Goal: Transaction & Acquisition: Purchase product/service

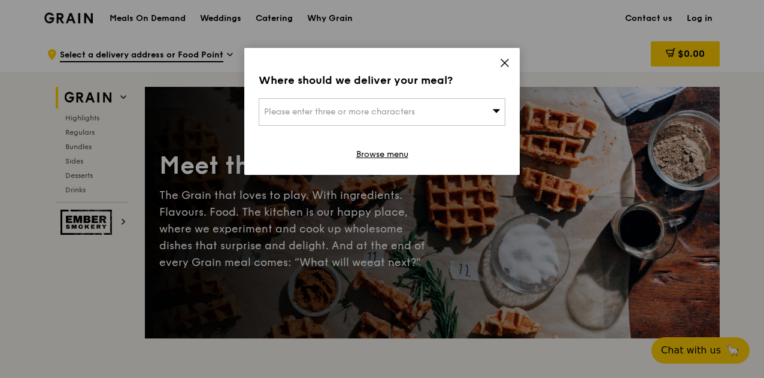
click at [473, 111] on div "Please enter three or more characters" at bounding box center [382, 112] width 247 height 28
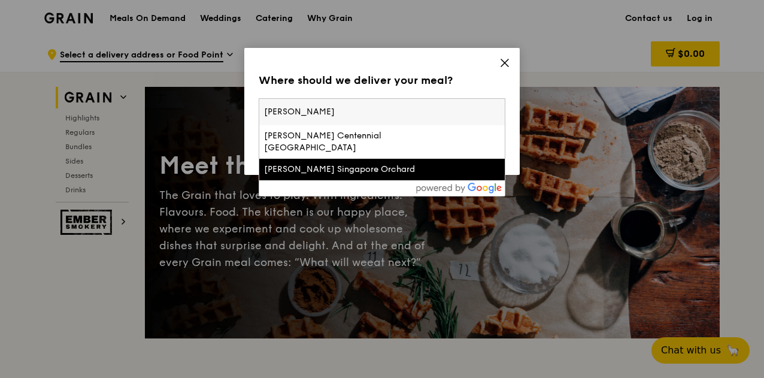
type input "[PERSON_NAME]"
click at [356, 164] on div "[PERSON_NAME] Singapore Orchard" at bounding box center [352, 170] width 177 height 12
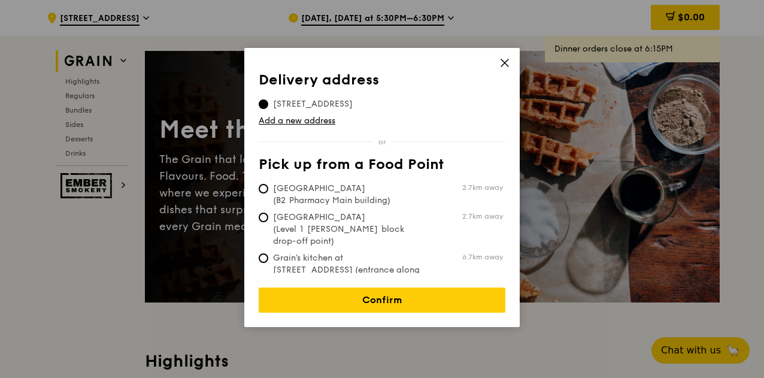
scroll to position [60, 0]
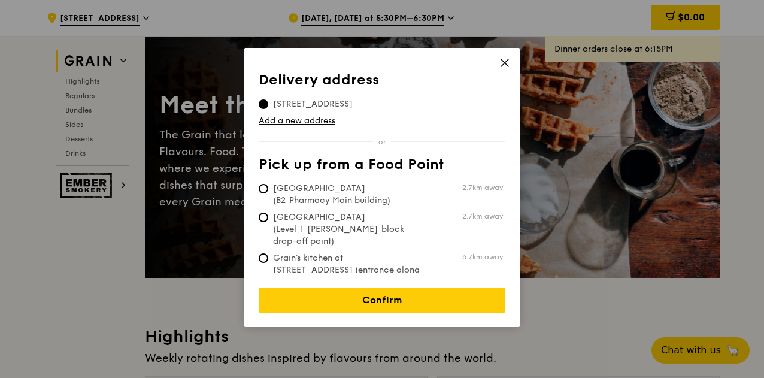
click at [506, 63] on icon at bounding box center [505, 63] width 11 height 11
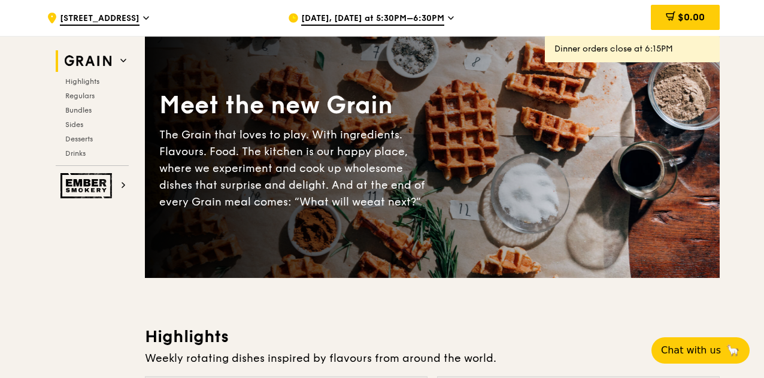
scroll to position [0, 0]
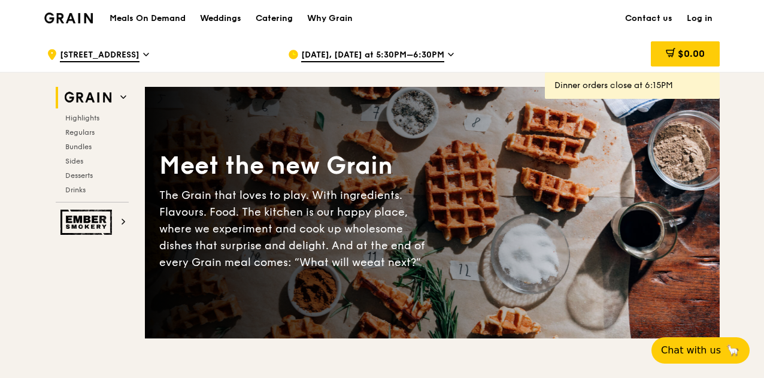
click at [120, 56] on span "[STREET_ADDRESS]" at bounding box center [100, 55] width 80 height 13
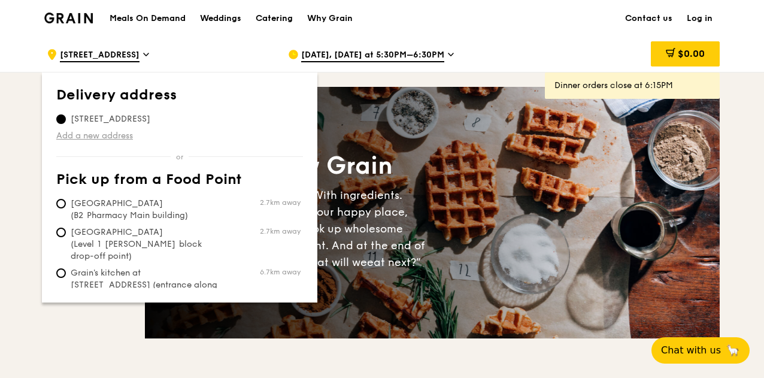
click at [118, 137] on link "Add a new address" at bounding box center [179, 136] width 247 height 12
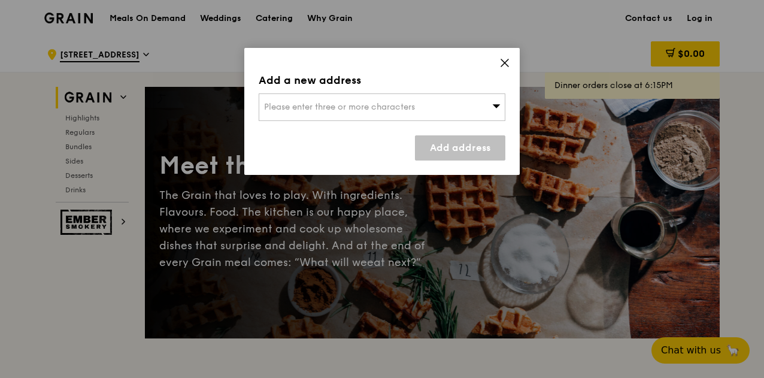
click at [379, 114] on div "Please enter three or more characters" at bounding box center [382, 107] width 247 height 28
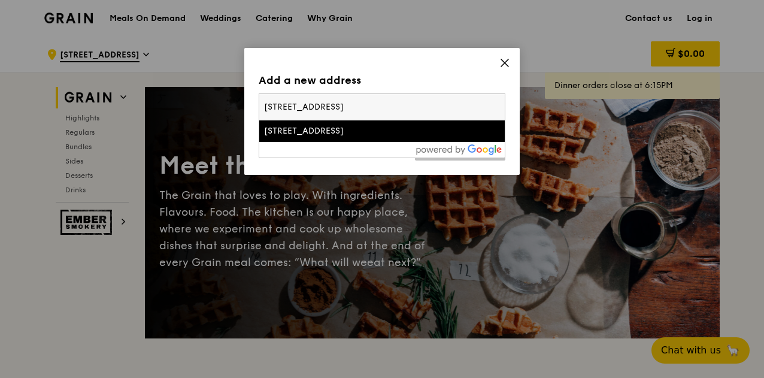
type input "[STREET_ADDRESS]"
click at [400, 135] on div "[STREET_ADDRESS]" at bounding box center [352, 131] width 177 height 12
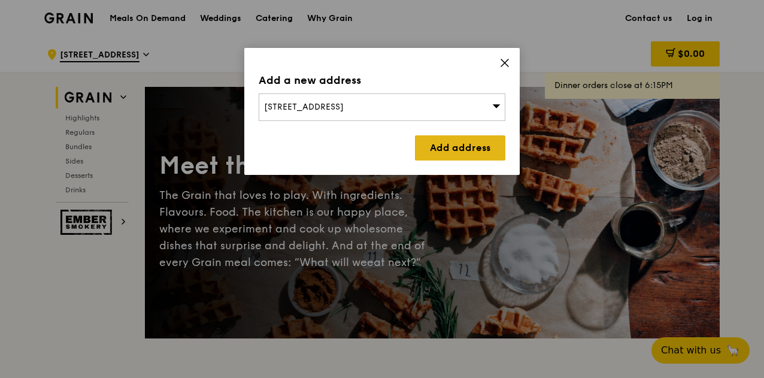
click at [432, 149] on link "Add address" at bounding box center [460, 147] width 90 height 25
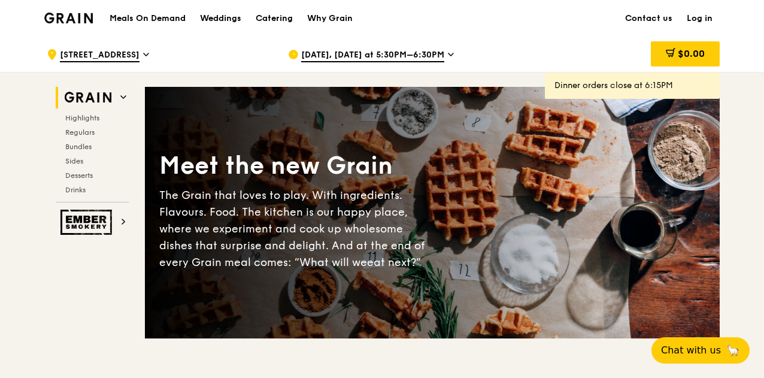
click at [156, 56] on div ".cls-1 { fill: none; stroke: #fff; stroke-linecap: round; stroke-linejoin: roun…" at bounding box center [158, 55] width 222 height 36
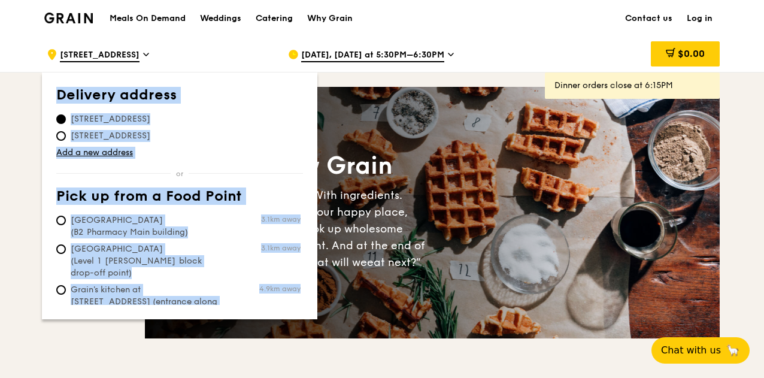
click at [84, 161] on div "Delivery address [STREET_ADDRESS] [STREET_ADDRESS] Add a new address Pick up fr…" at bounding box center [179, 196] width 247 height 218
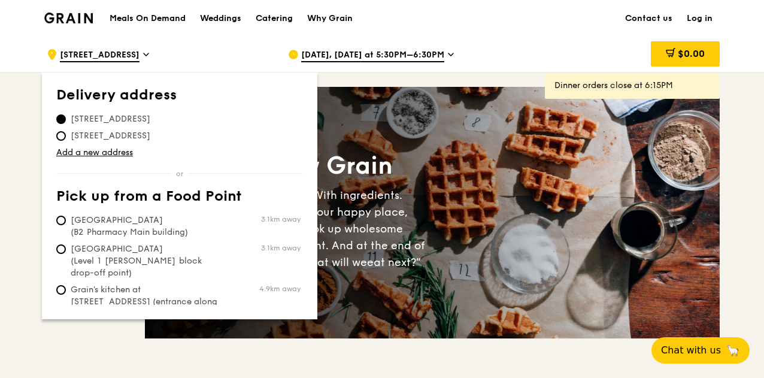
click at [226, 40] on div ".cls-1 { fill: none; stroke: #fff; stroke-linecap: round; stroke-linejoin: roun…" at bounding box center [158, 55] width 222 height 36
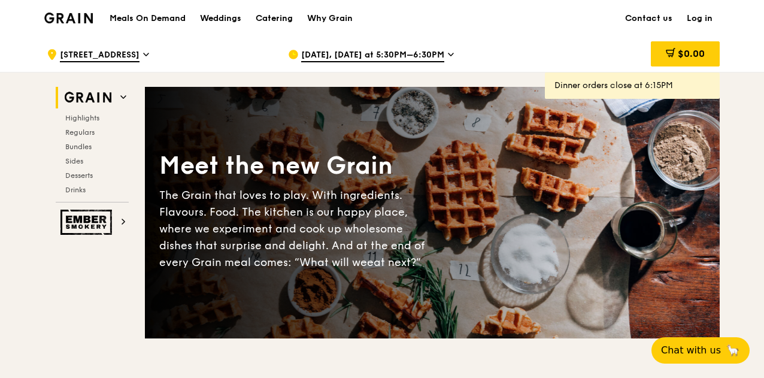
click at [356, 45] on div "[DATE], [DATE] at 5:30PM–6:30PM" at bounding box center [399, 55] width 222 height 36
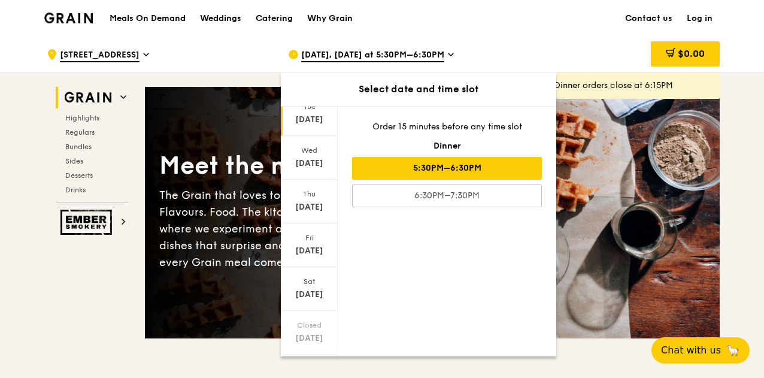
scroll to position [116, 0]
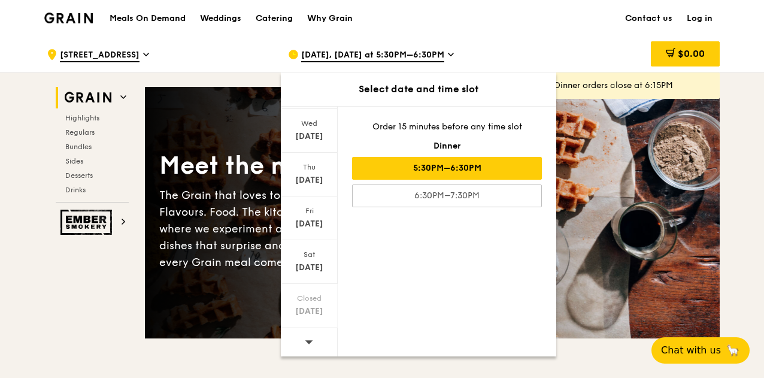
click at [302, 328] on div at bounding box center [309, 343] width 57 height 31
click at [309, 335] on span at bounding box center [309, 342] width 8 height 28
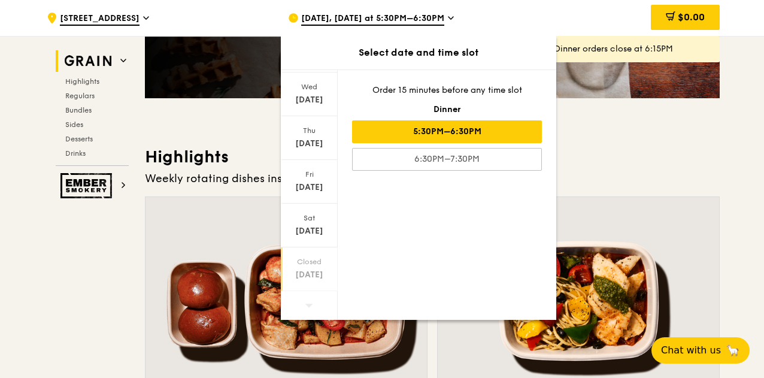
click at [307, 276] on div "[DATE]" at bounding box center [309, 275] width 53 height 12
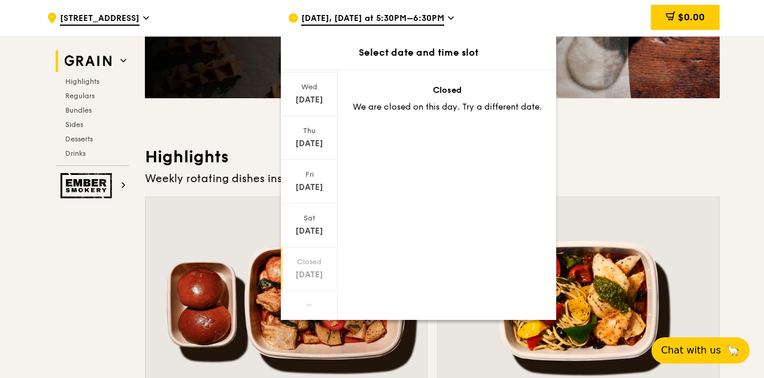
click at [309, 294] on span at bounding box center [309, 305] width 8 height 28
click at [684, 178] on div "Weekly rotating dishes inspired by flavours from around the world." at bounding box center [432, 178] width 575 height 17
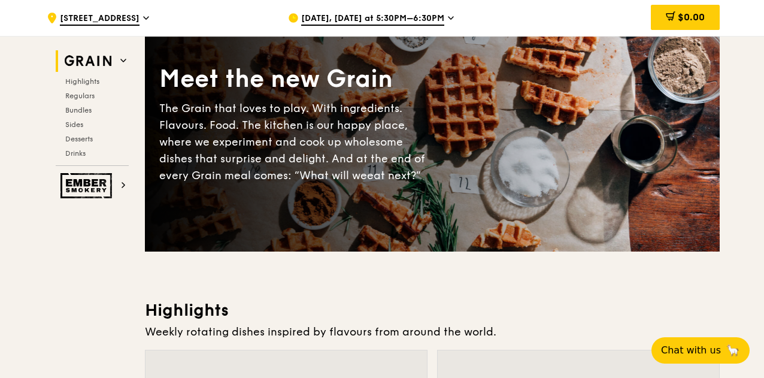
scroll to position [60, 0]
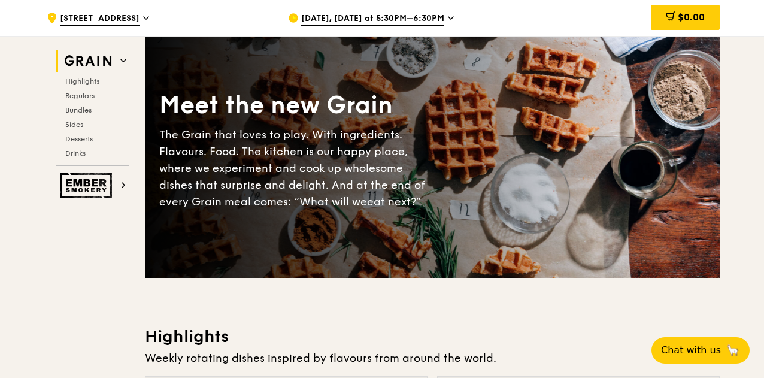
click at [448, 17] on icon at bounding box center [451, 18] width 6 height 11
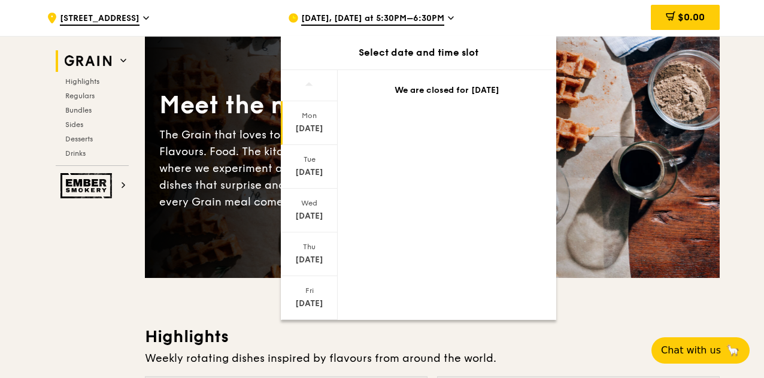
click at [433, 44] on div "Select date and time slot" at bounding box center [419, 53] width 276 height 34
click at [470, 10] on div "[DATE], [DATE] at 5:30PM–6:30PM" at bounding box center [399, 18] width 222 height 36
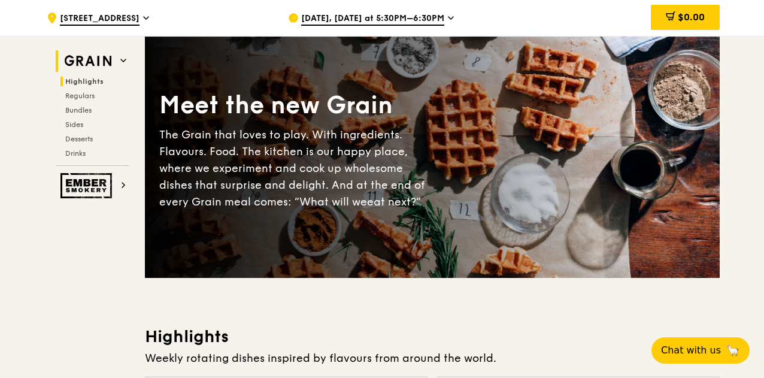
click at [85, 84] on span "Highlights" at bounding box center [84, 81] width 38 height 8
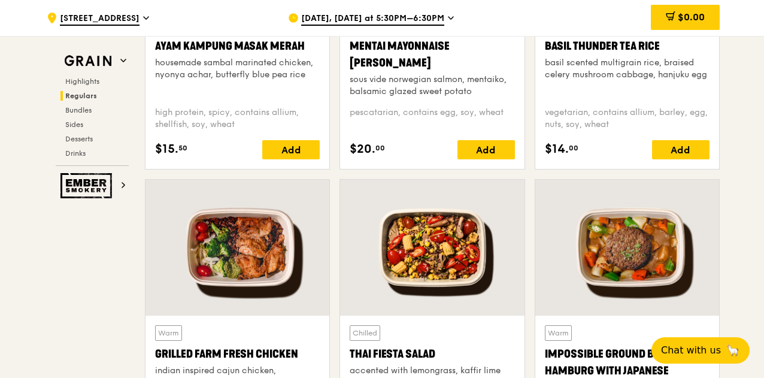
scroll to position [1296, 0]
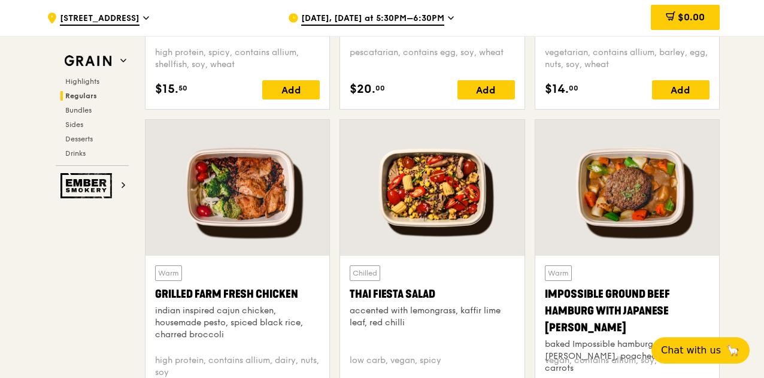
click at [71, 104] on div "Highlights Regulars Bundles Sides Desserts Drinks" at bounding box center [92, 117] width 73 height 81
click at [77, 110] on span "Bundles" at bounding box center [79, 110] width 28 height 8
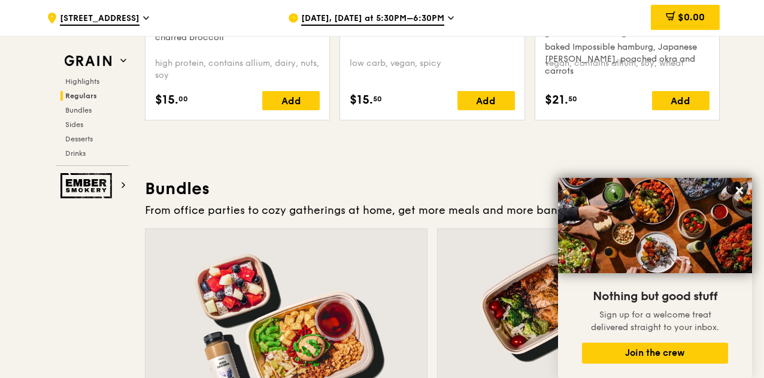
scroll to position [1453, 0]
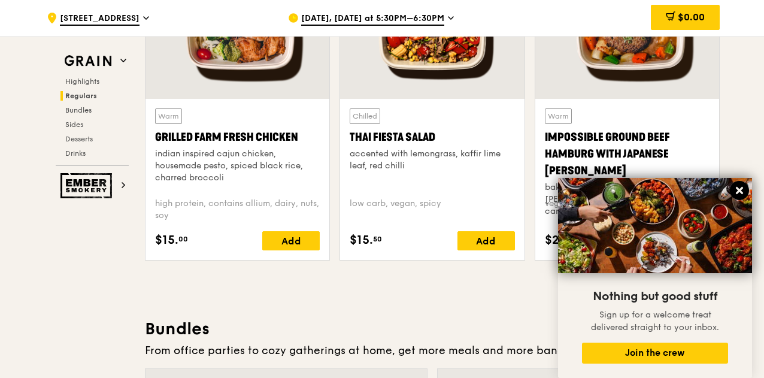
click at [746, 184] on button at bounding box center [739, 190] width 19 height 19
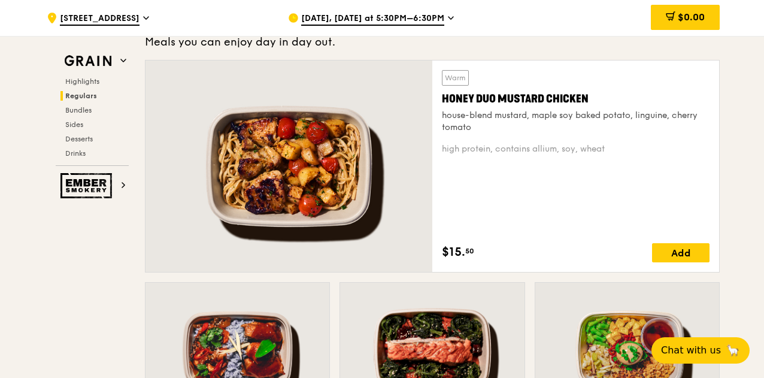
scroll to position [794, 0]
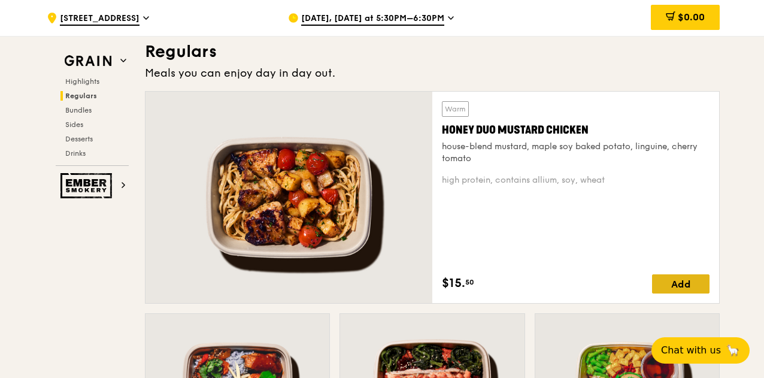
click at [685, 292] on div "Add" at bounding box center [681, 283] width 58 height 19
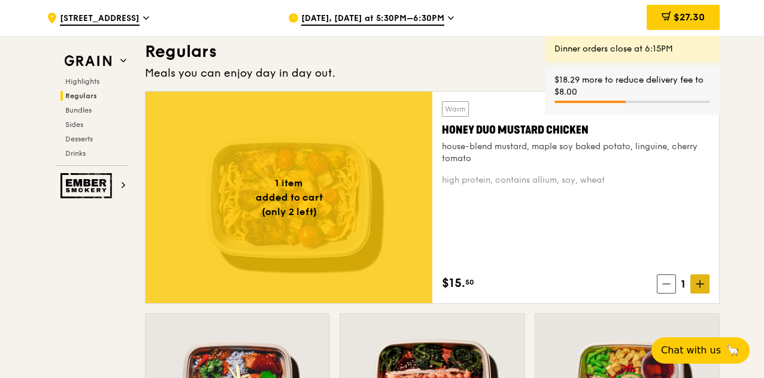
click at [697, 286] on icon at bounding box center [700, 284] width 8 height 8
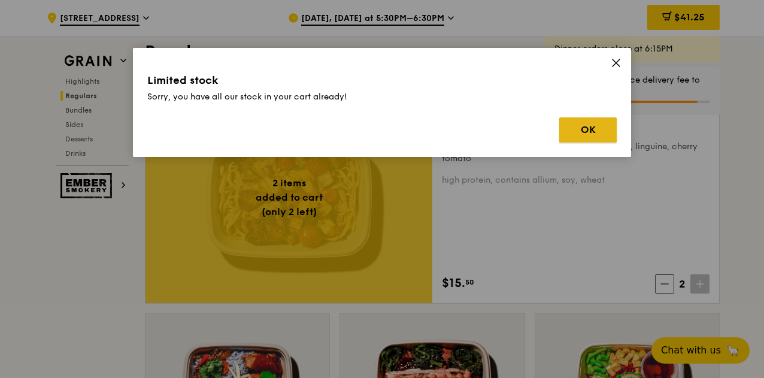
click at [594, 127] on button "OK" at bounding box center [589, 129] width 58 height 25
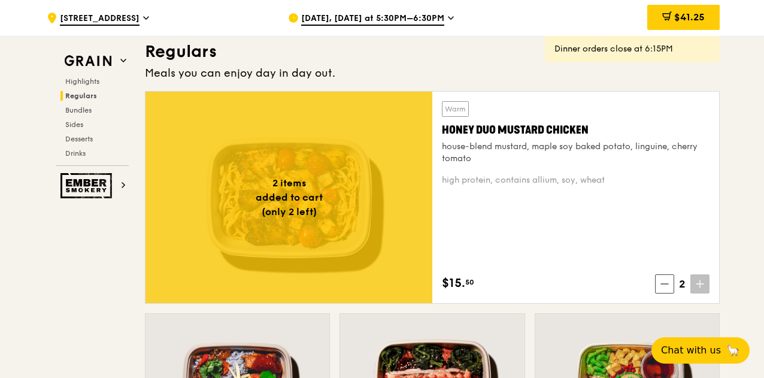
scroll to position [914, 0]
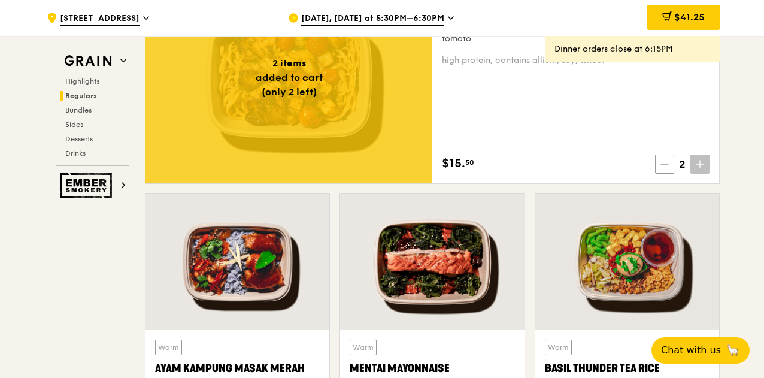
click at [664, 161] on icon at bounding box center [665, 164] width 8 height 8
click at [664, 161] on icon at bounding box center [667, 164] width 8 height 8
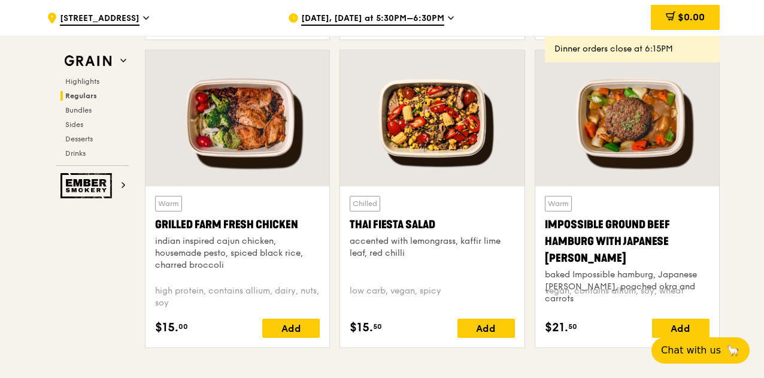
scroll to position [1393, 0]
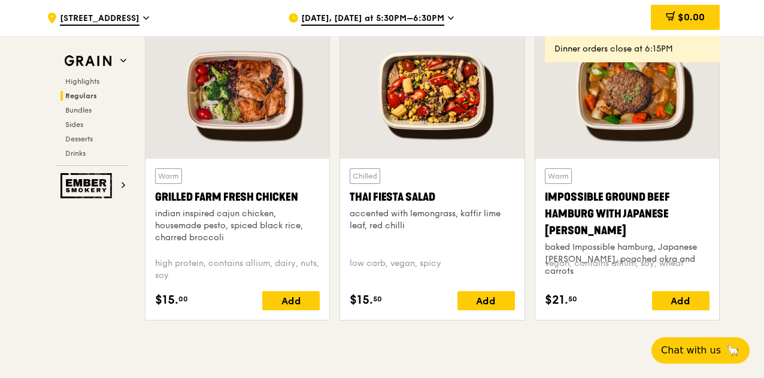
click at [395, 20] on span "[DATE], [DATE] at 5:30PM–6:30PM" at bounding box center [372, 19] width 143 height 13
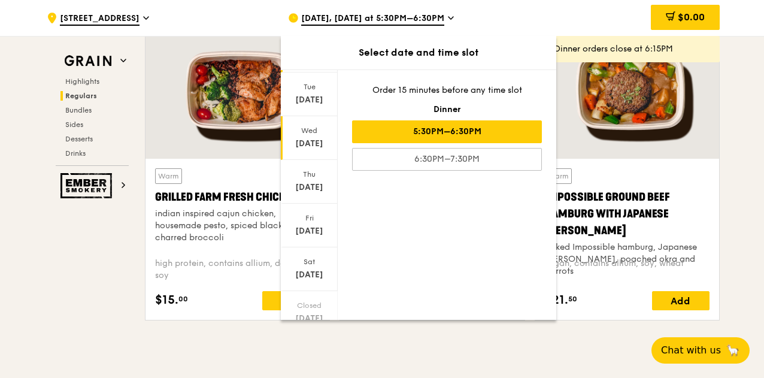
scroll to position [116, 0]
click at [307, 230] on div "[DATE]" at bounding box center [309, 231] width 53 height 12
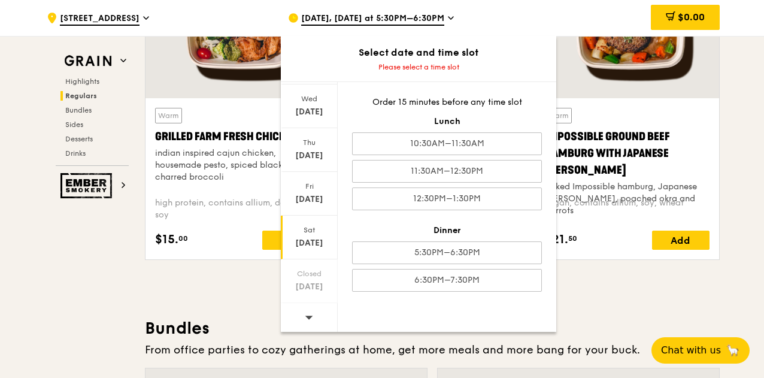
scroll to position [1513, 0]
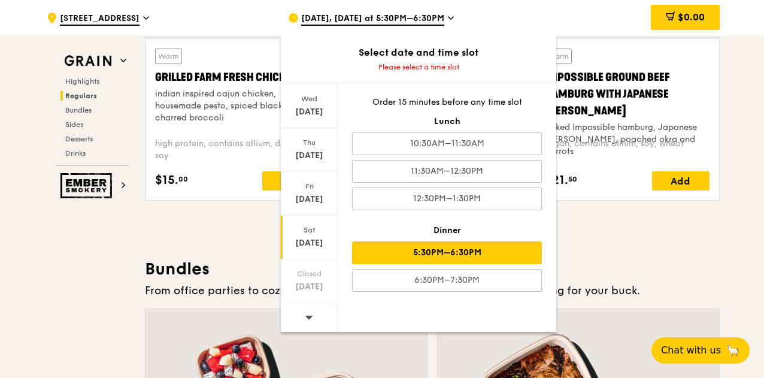
click at [387, 256] on div "5:30PM–6:30PM" at bounding box center [447, 252] width 190 height 23
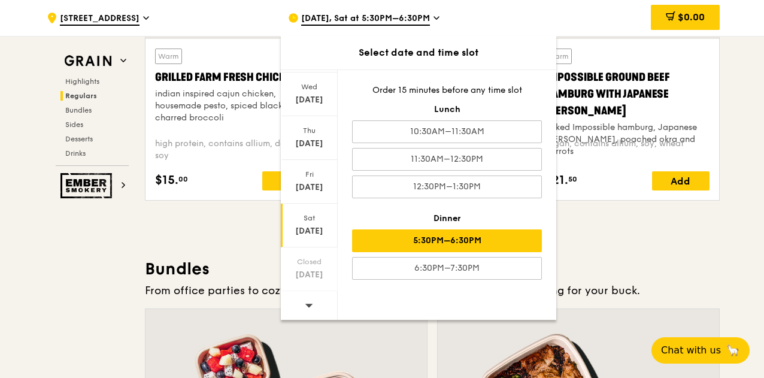
click at [635, 264] on h3 "Bundles" at bounding box center [432, 269] width 575 height 22
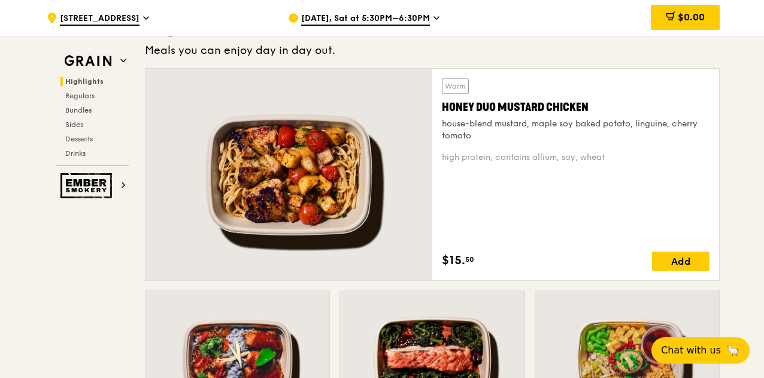
scroll to position [899, 0]
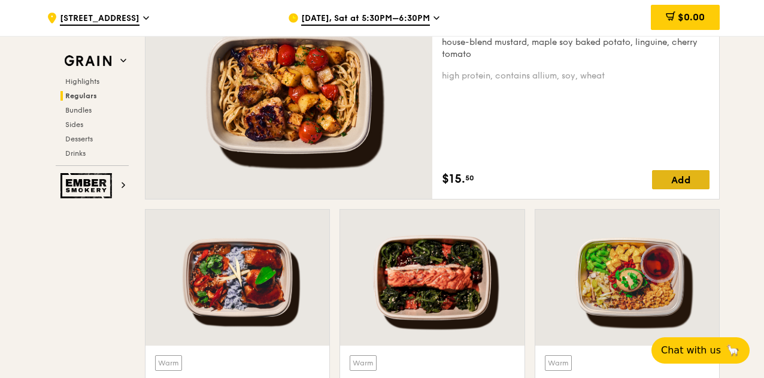
click at [667, 183] on div "Add" at bounding box center [681, 179] width 58 height 19
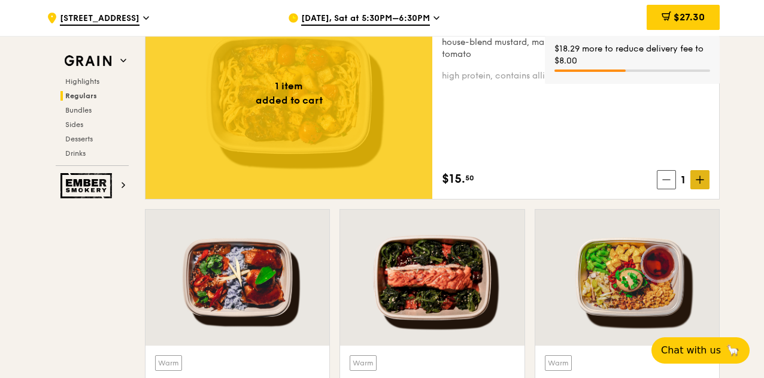
click at [696, 179] on span at bounding box center [700, 179] width 19 height 19
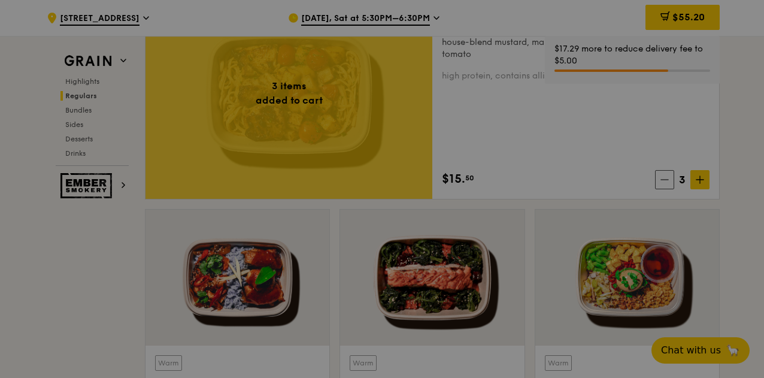
type input "3"
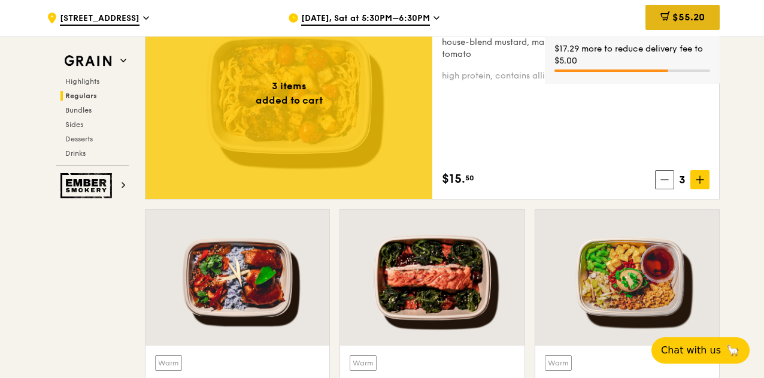
click at [661, 22] on span at bounding box center [666, 17] width 10 height 13
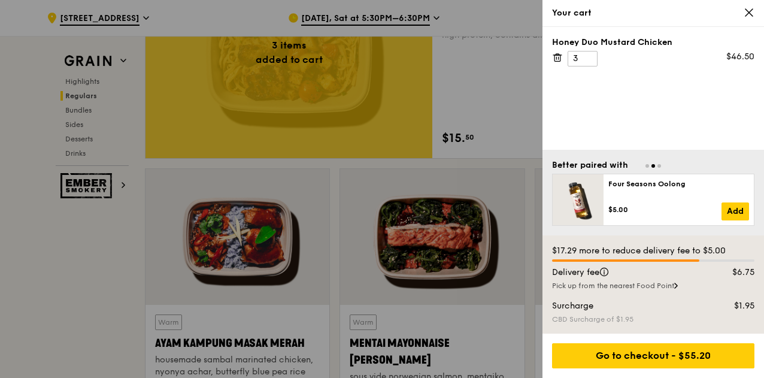
scroll to position [959, 0]
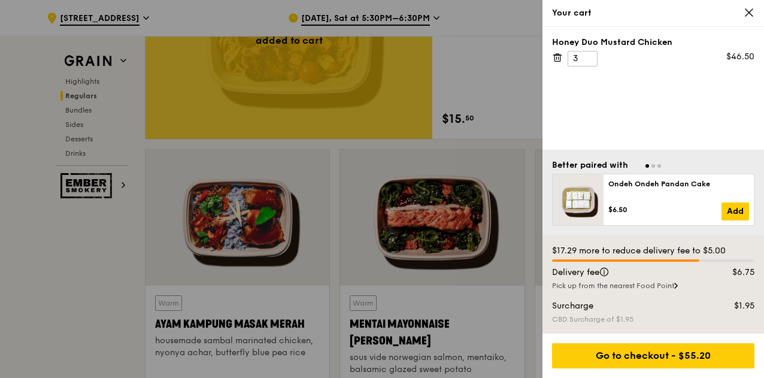
click at [749, 15] on icon at bounding box center [749, 12] width 11 height 11
